Goal: Task Accomplishment & Management: Manage account settings

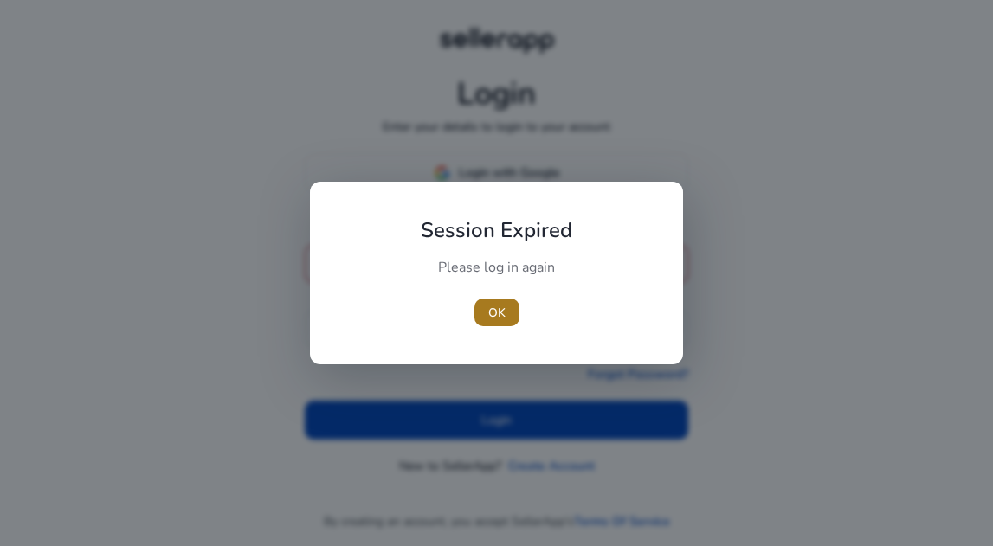
click at [488, 312] on span "OK" at bounding box center [496, 313] width 17 height 18
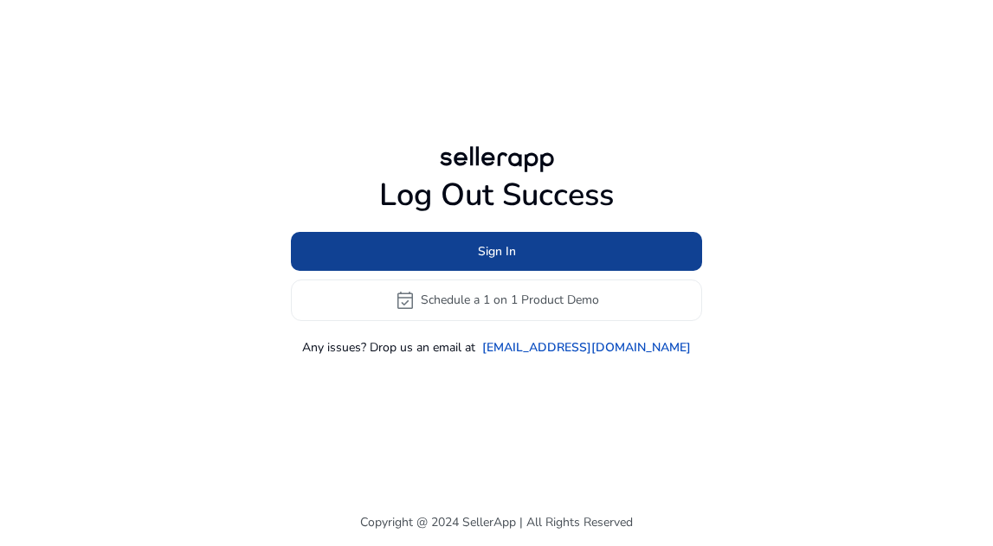
click at [499, 253] on span "Sign In" at bounding box center [497, 251] width 38 height 18
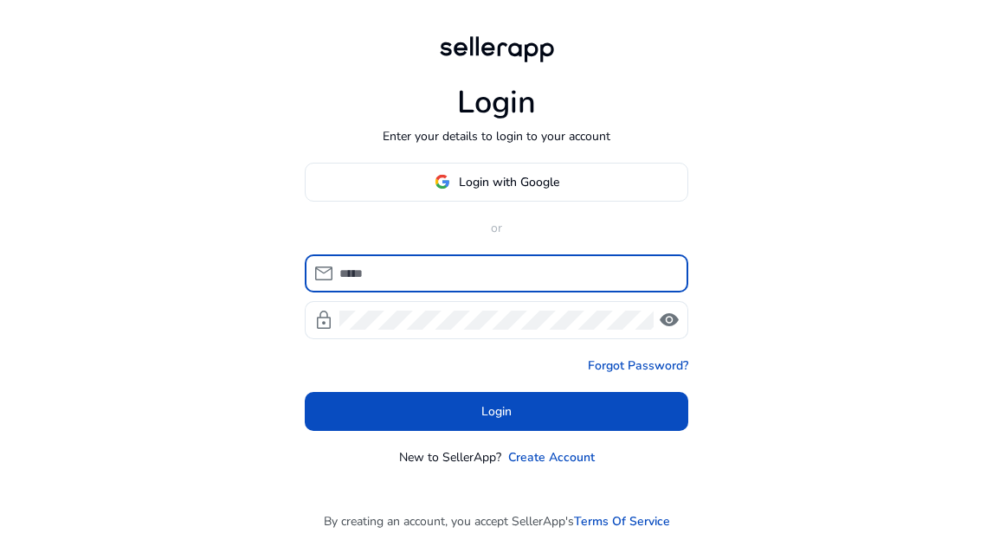
click at [443, 274] on input at bounding box center [506, 273] width 335 height 19
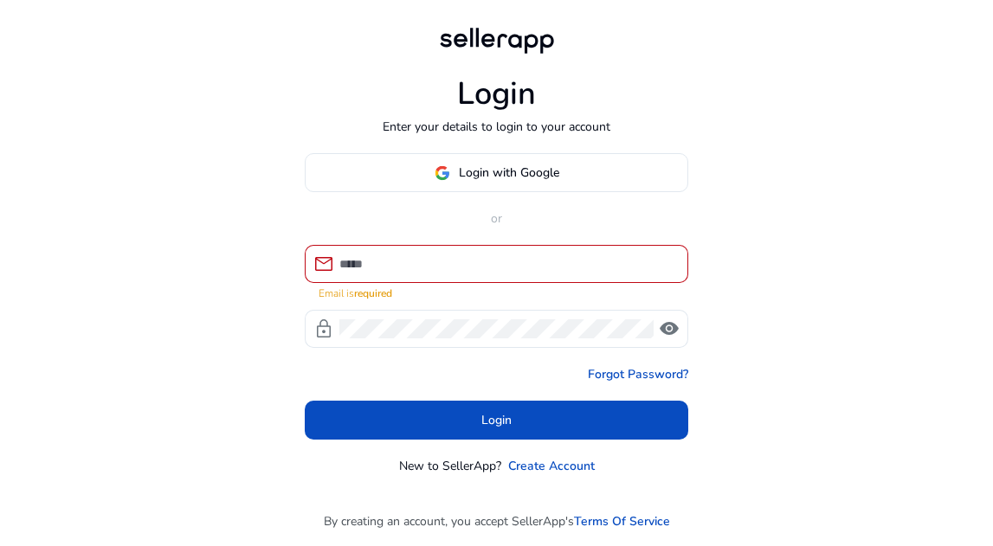
type input "**********"
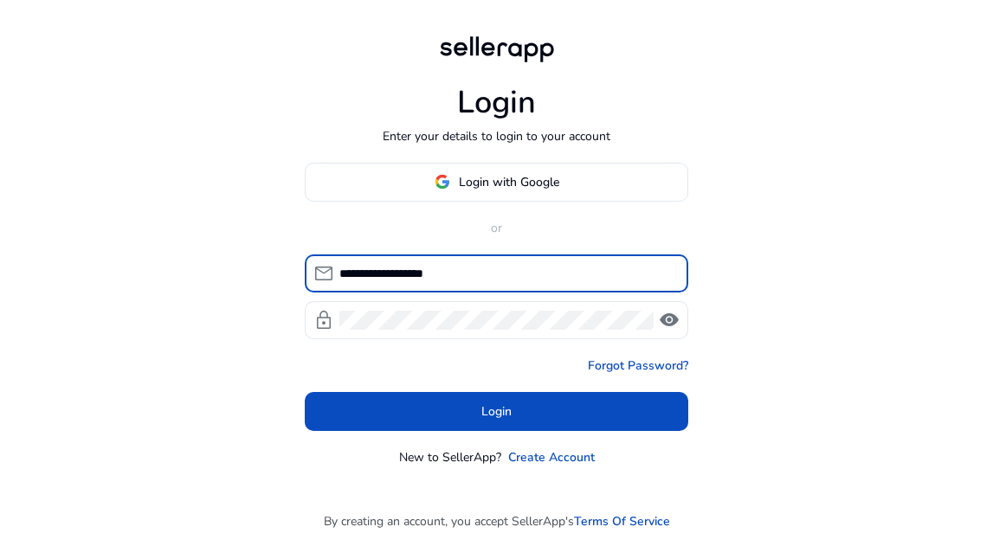
click at [478, 402] on span at bounding box center [497, 412] width 384 height 42
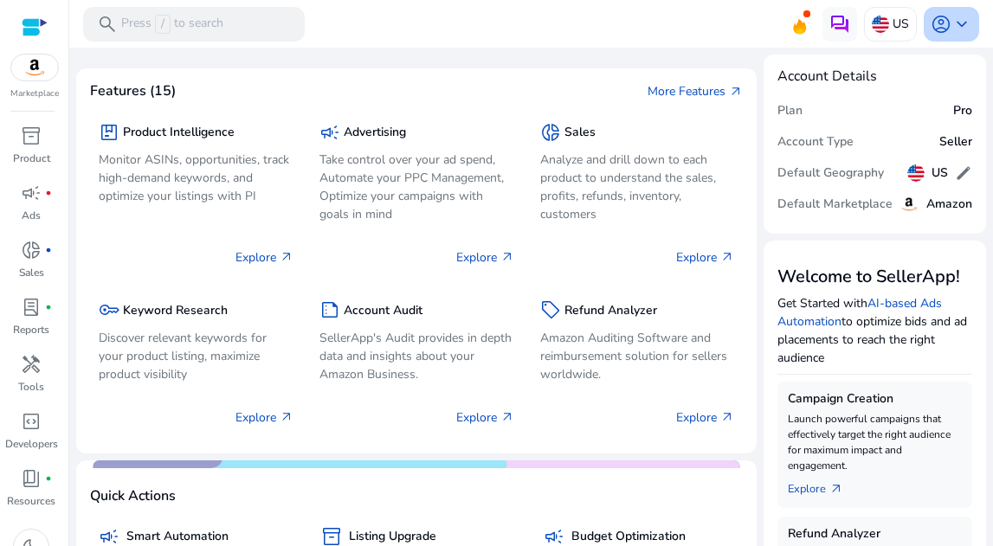
click at [952, 23] on span "keyboard_arrow_down" at bounding box center [962, 24] width 21 height 21
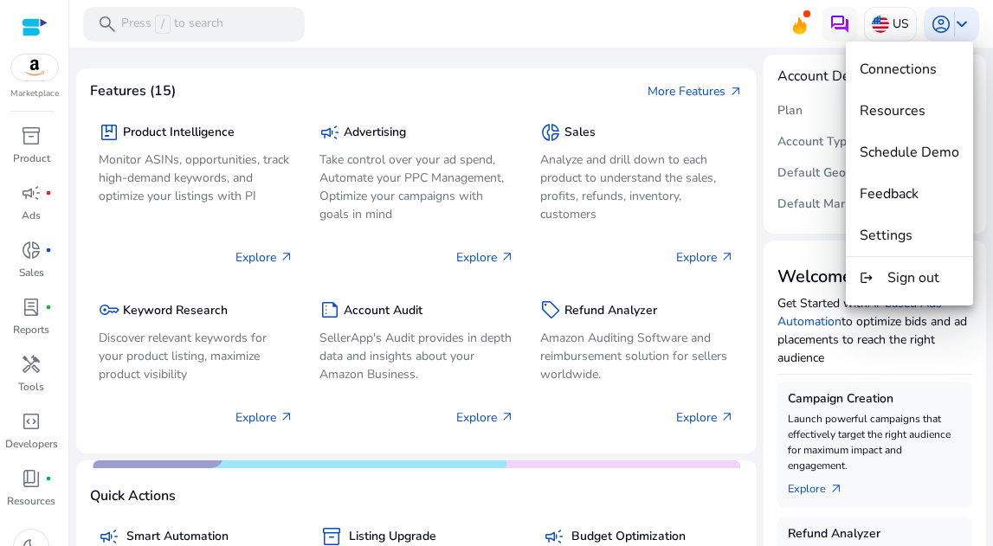
click at [914, 244] on button "Settings" at bounding box center [909, 236] width 127 height 42
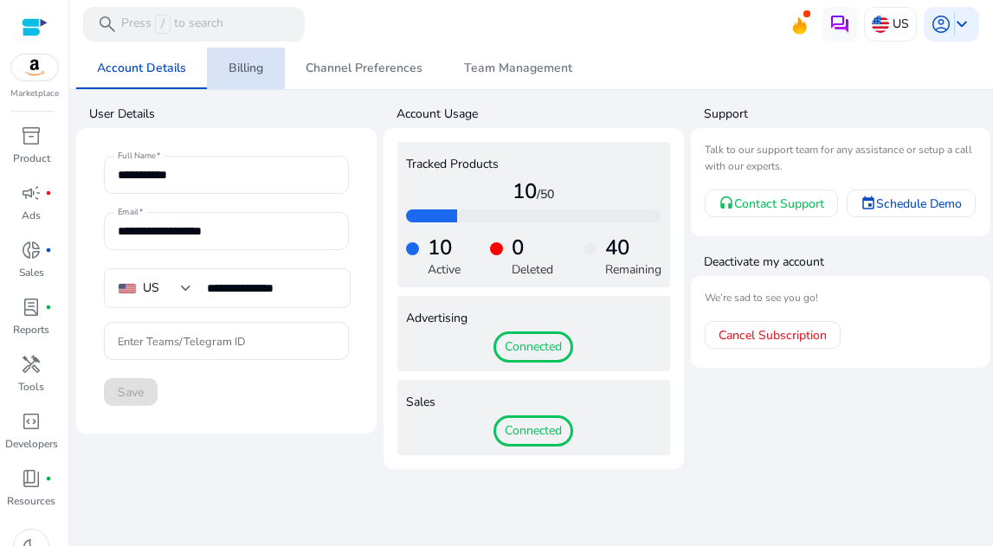
click at [257, 65] on span "Billing" at bounding box center [246, 68] width 35 height 12
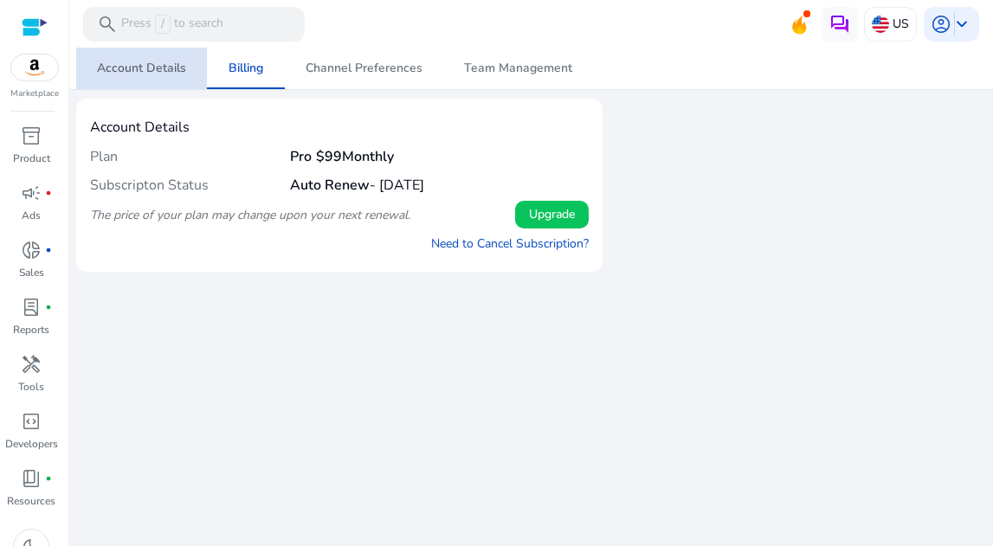
click at [151, 71] on span "Account Details" at bounding box center [141, 68] width 89 height 12
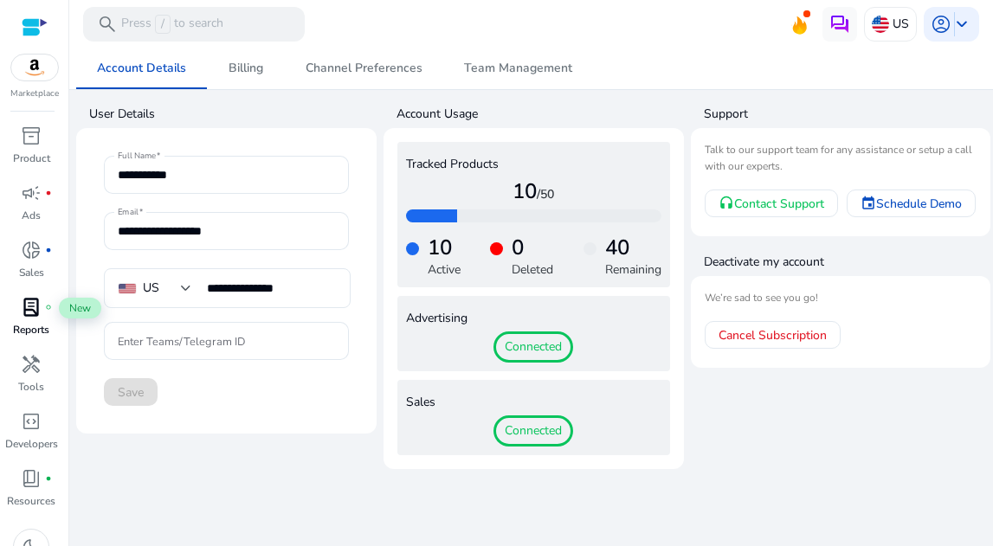
click at [33, 307] on span "lab_profile" at bounding box center [31, 307] width 21 height 21
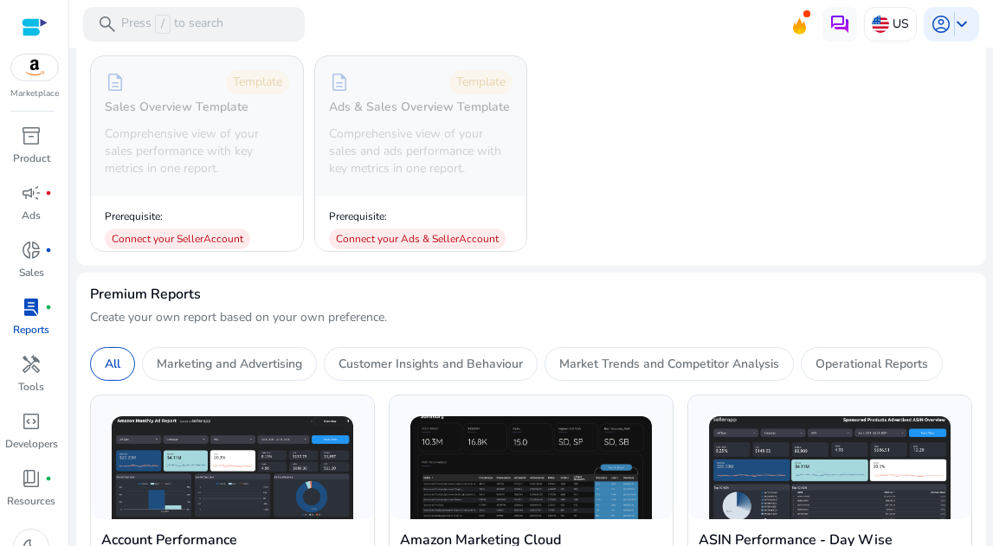
scroll to position [213, 0]
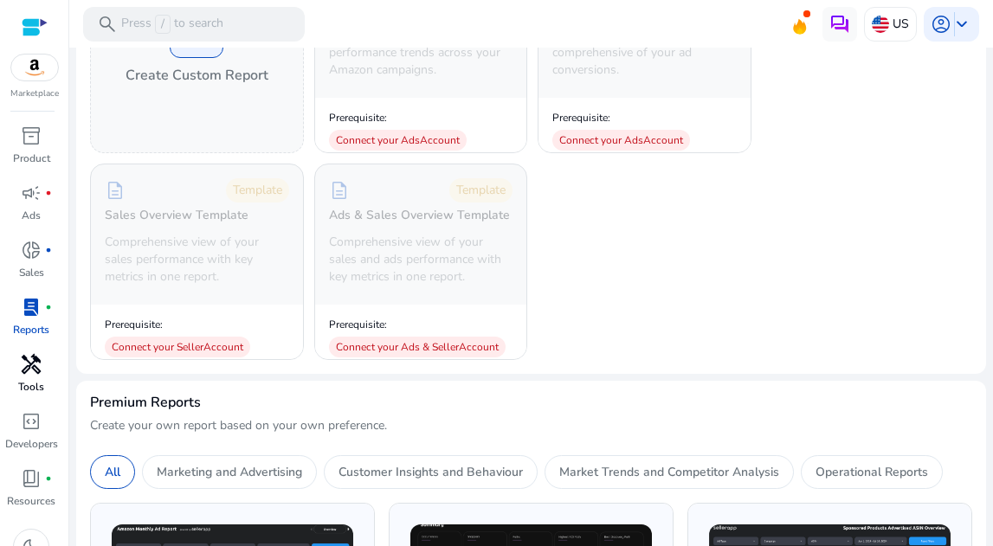
click at [25, 375] on span "handyman" at bounding box center [31, 364] width 21 height 21
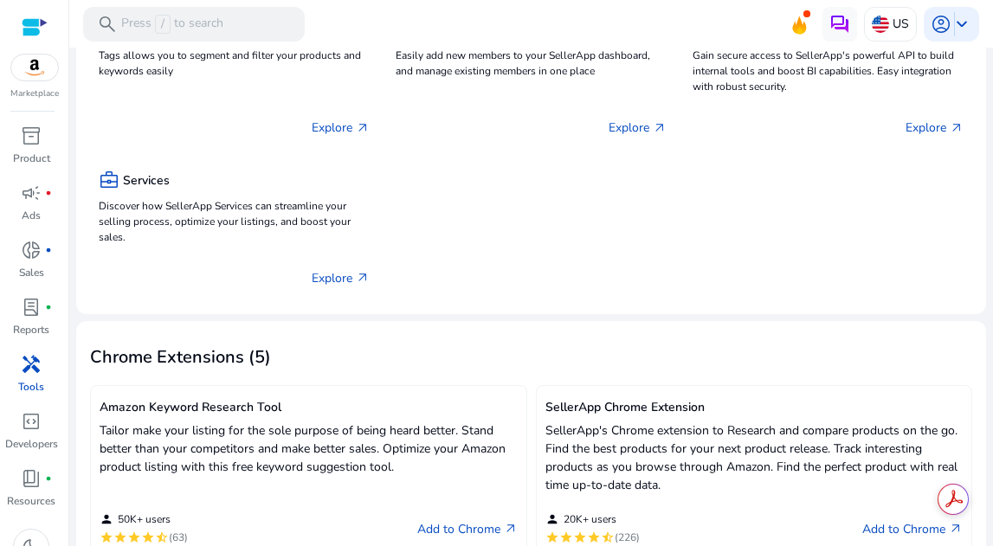
scroll to position [494, 0]
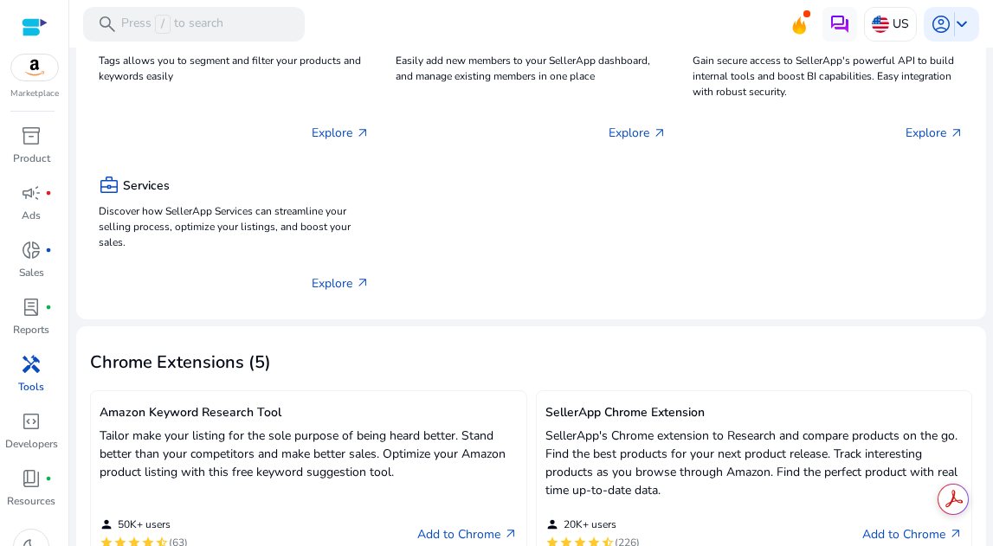
click at [36, 78] on img at bounding box center [34, 68] width 47 height 26
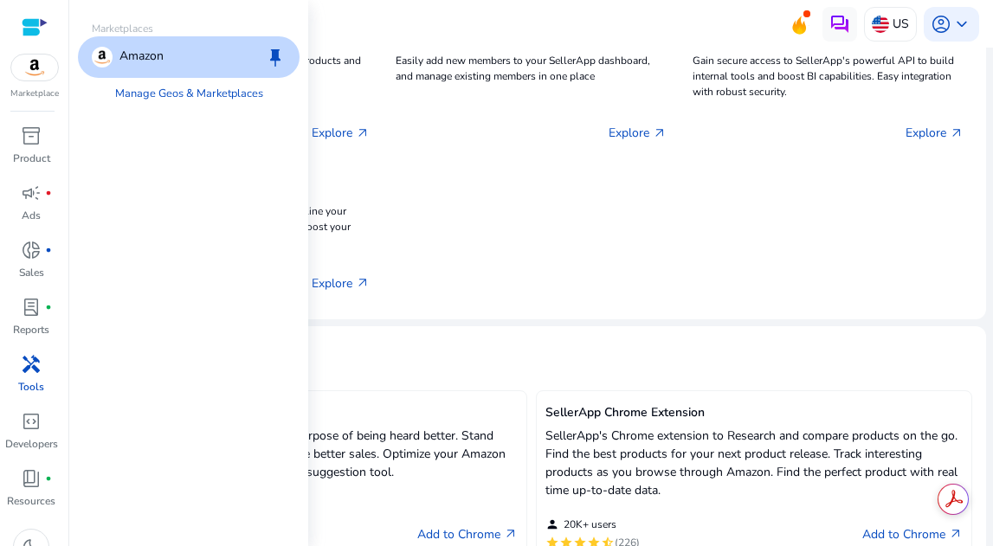
click at [23, 29] on div at bounding box center [35, 27] width 26 height 20
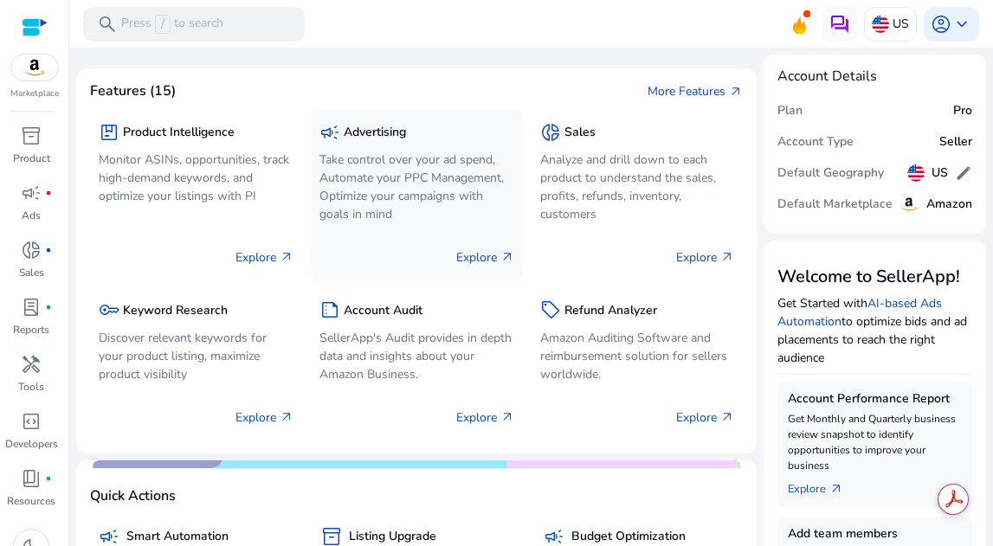
click at [425, 156] on p "Take control over your ad spend, Automate your PPC Management, Optimize your ca…" at bounding box center [417, 187] width 195 height 73
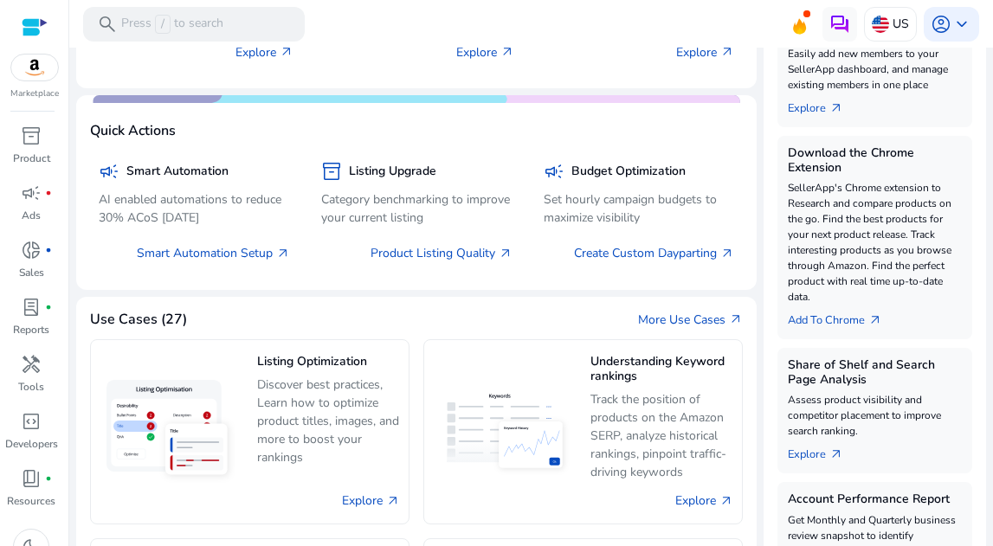
scroll to position [380, 0]
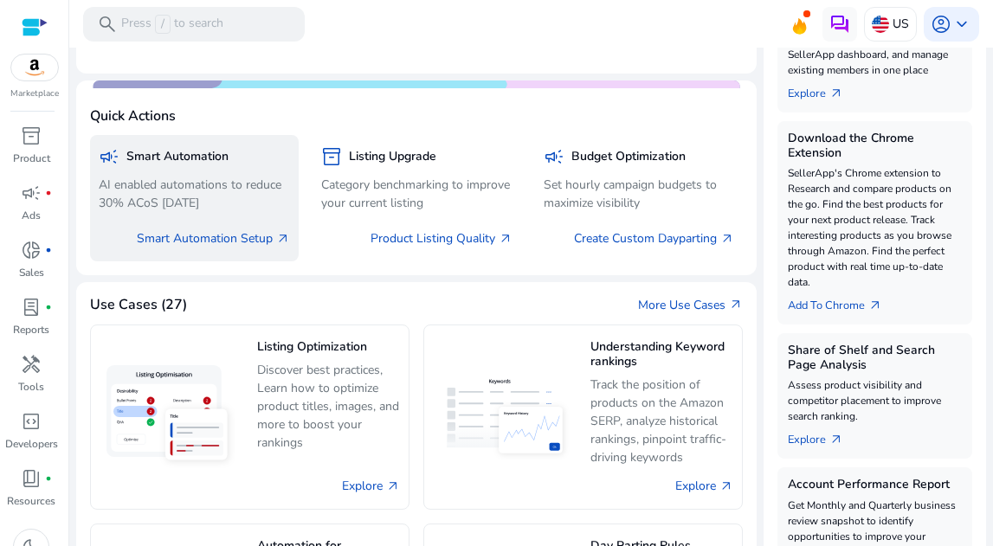
click at [214, 181] on p "AI enabled automations to reduce 30% ACoS [DATE]" at bounding box center [194, 194] width 191 height 36
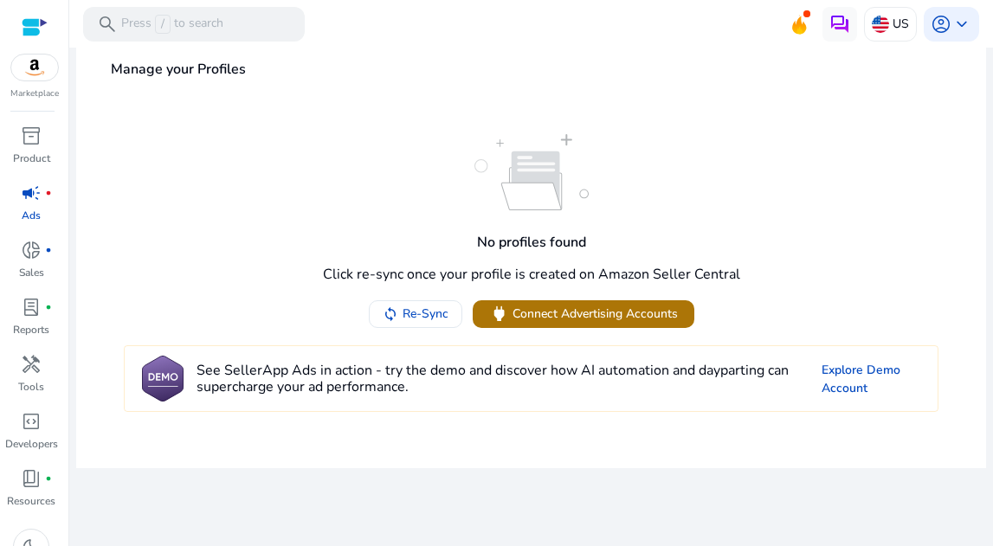
click at [574, 315] on span "Connect Advertising Accounts" at bounding box center [595, 314] width 165 height 18
